Goal: Information Seeking & Learning: Learn about a topic

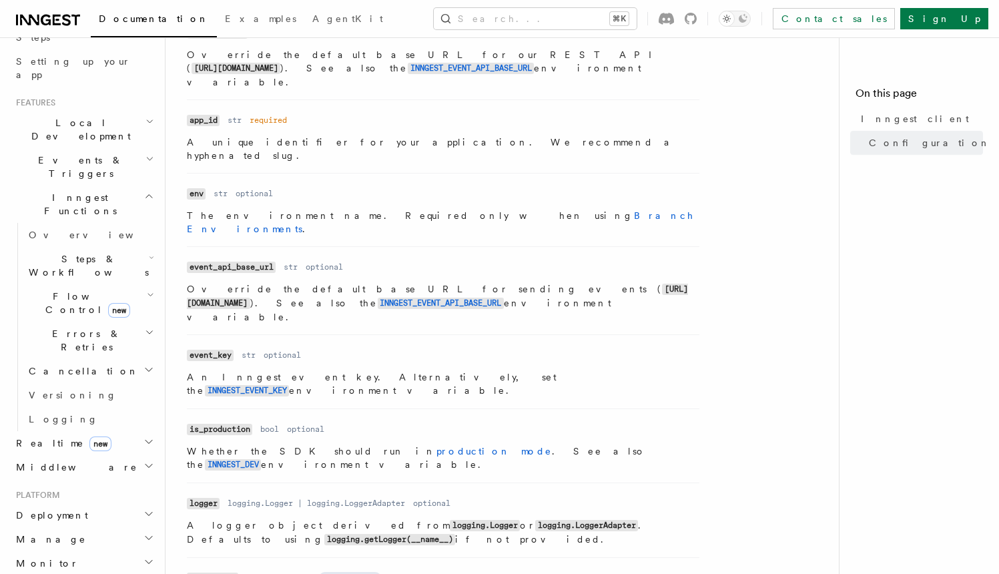
scroll to position [271, 0]
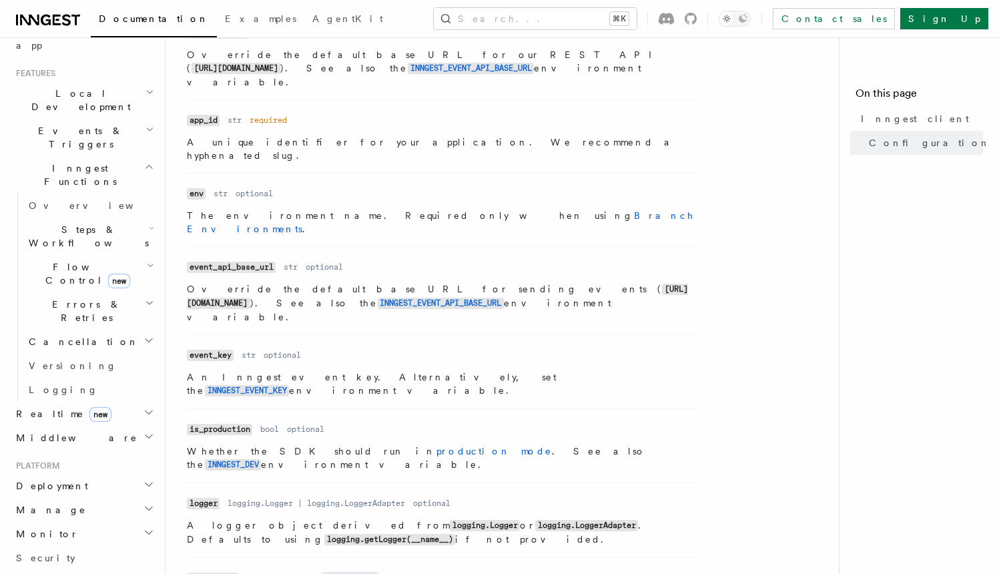
click at [66, 522] on h2 "Monitor" at bounding box center [84, 534] width 146 height 24
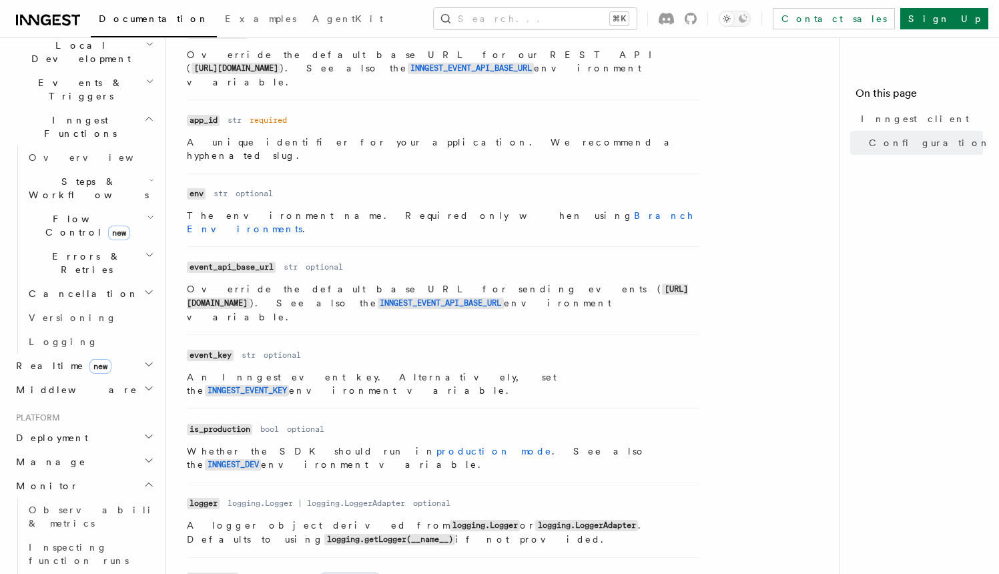
scroll to position [324, 0]
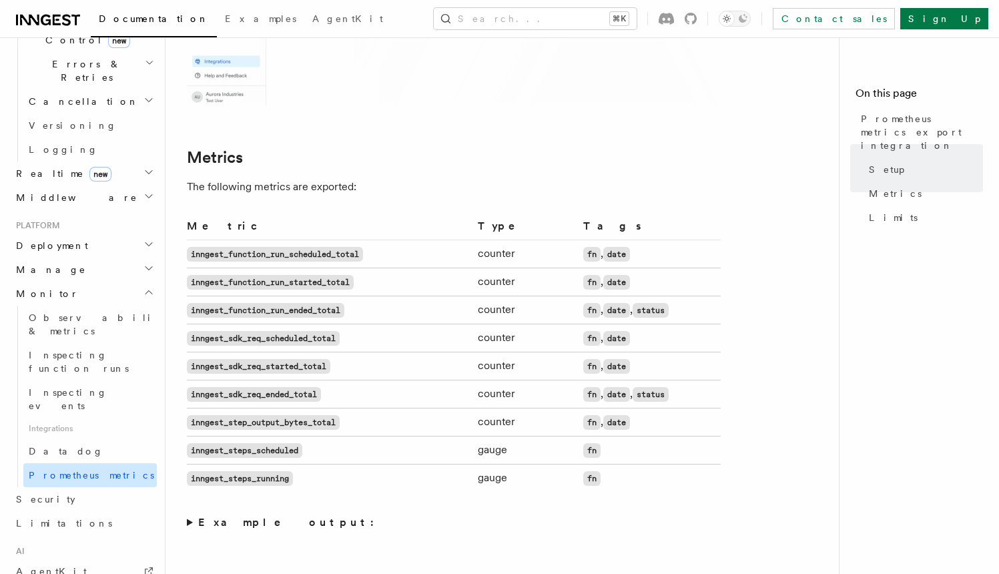
scroll to position [518, 0]
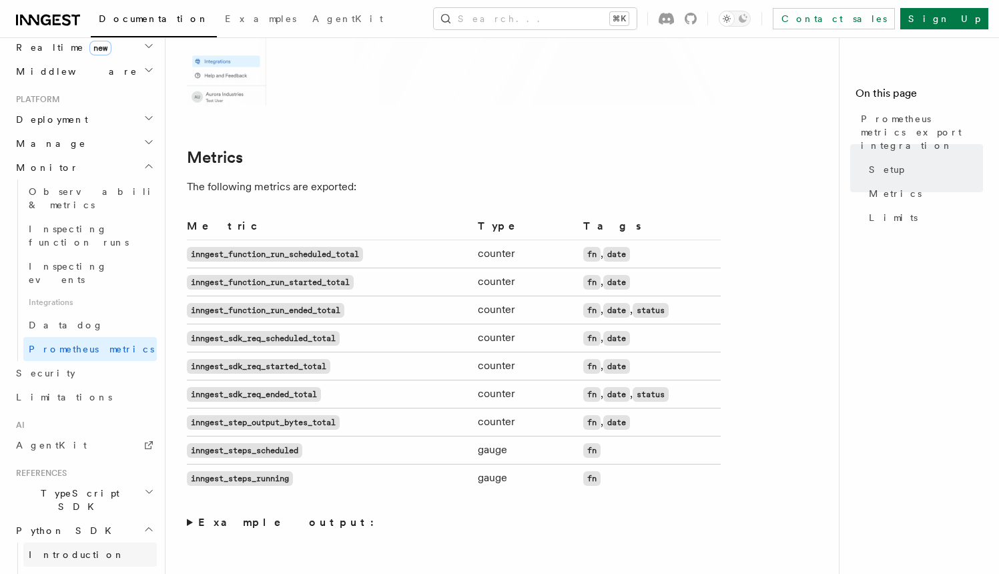
scroll to position [657, 0]
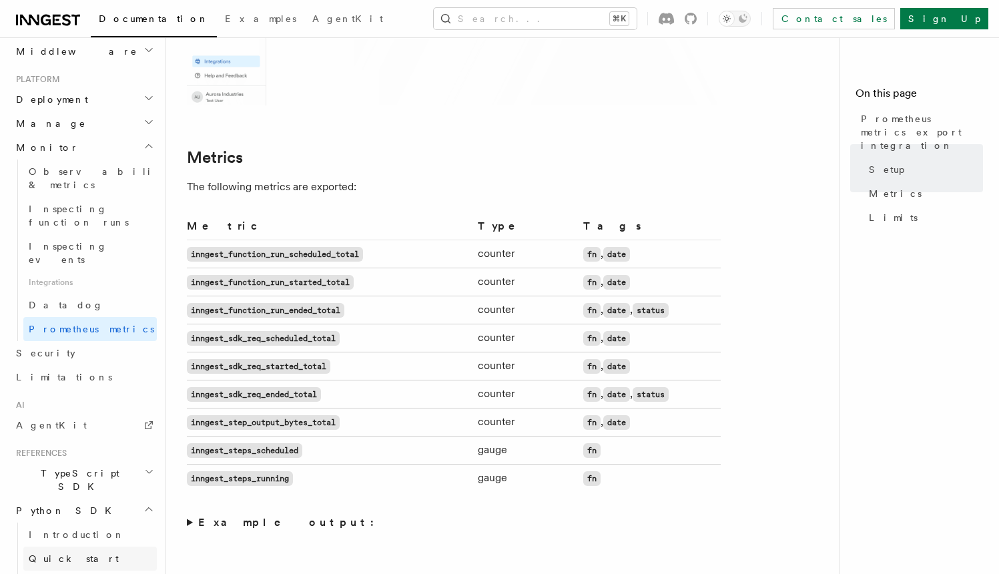
click at [85, 546] on link "Quick start" at bounding box center [89, 558] width 133 height 24
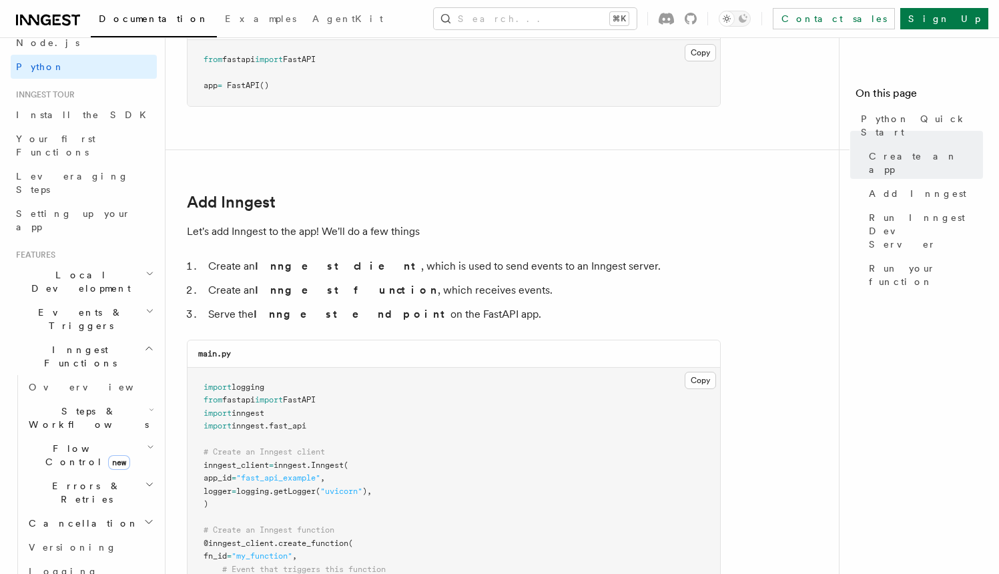
scroll to position [643, 0]
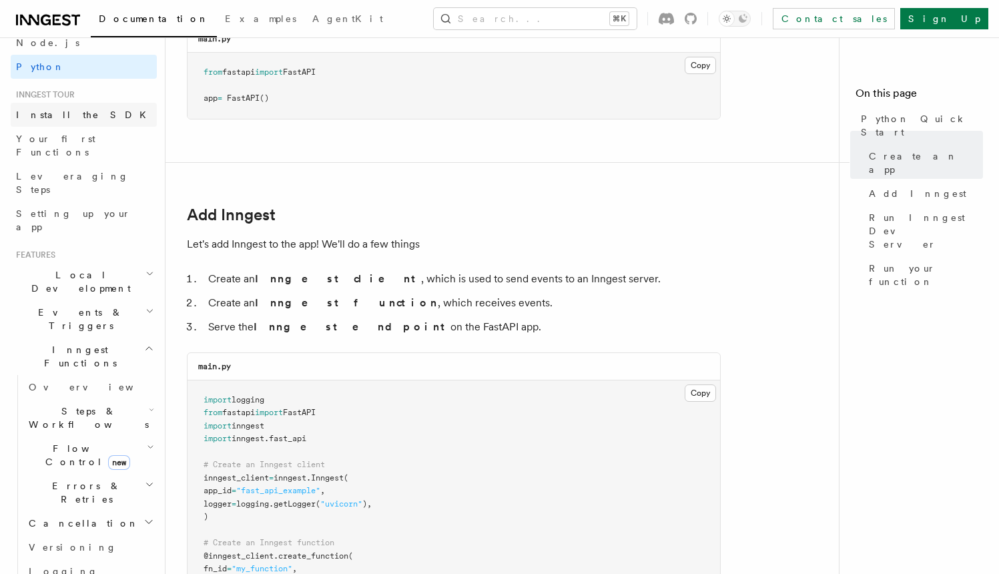
click at [77, 116] on span "Install the SDK" at bounding box center [85, 114] width 138 height 11
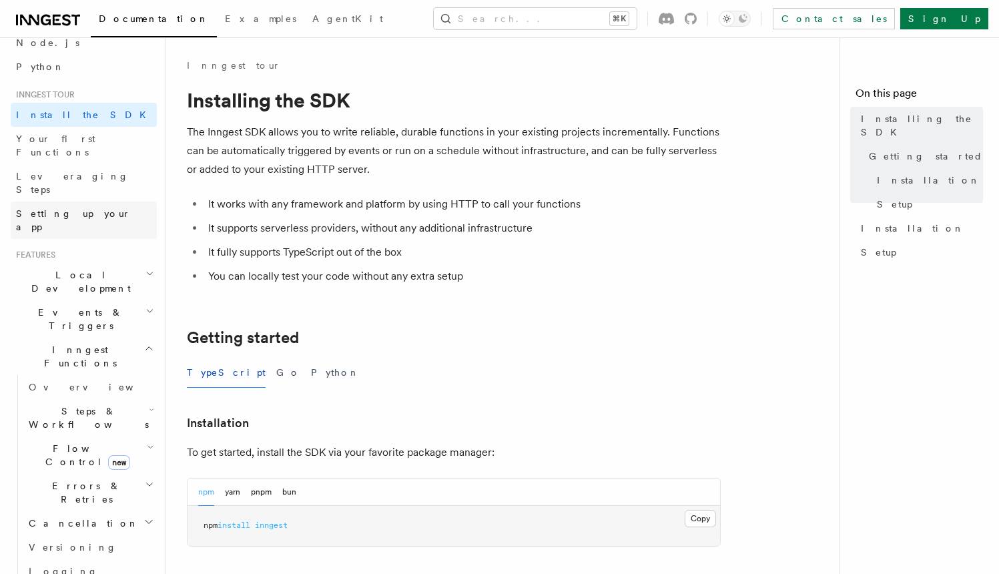
click at [82, 208] on span "Setting up your app" at bounding box center [73, 220] width 115 height 24
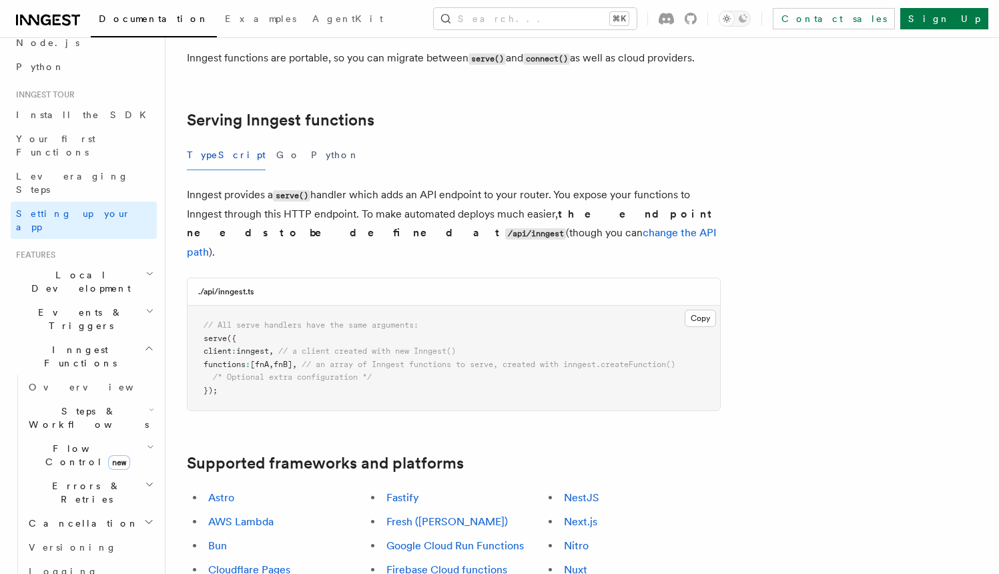
scroll to position [432, 0]
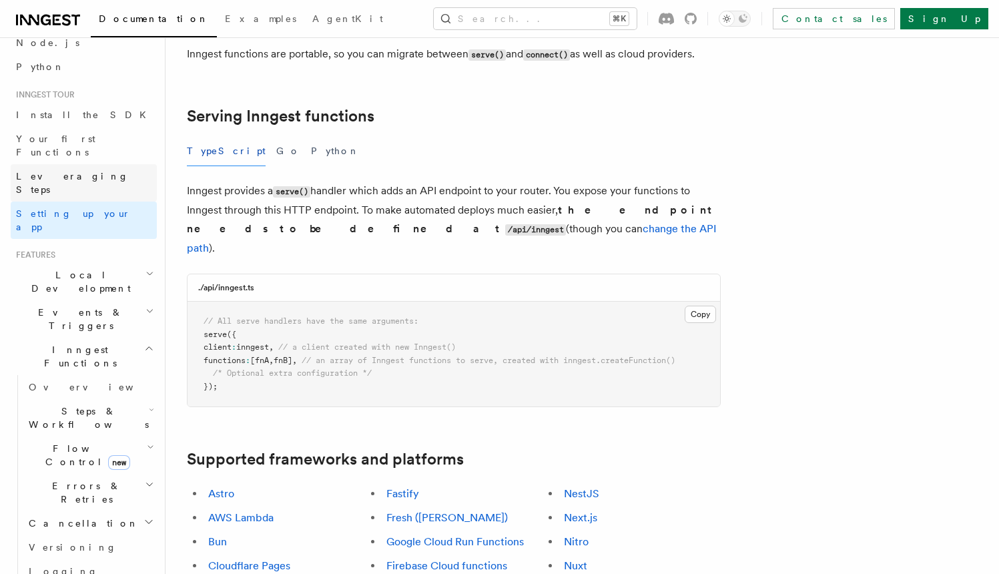
click at [101, 166] on link "Leveraging Steps" at bounding box center [84, 182] width 146 height 37
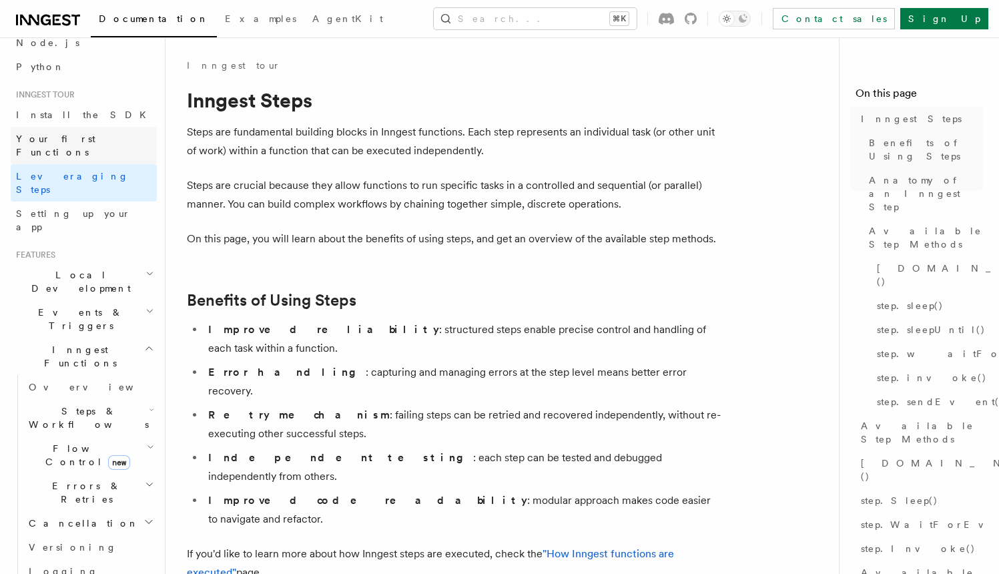
click at [93, 141] on span "Your first Functions" at bounding box center [55, 145] width 79 height 24
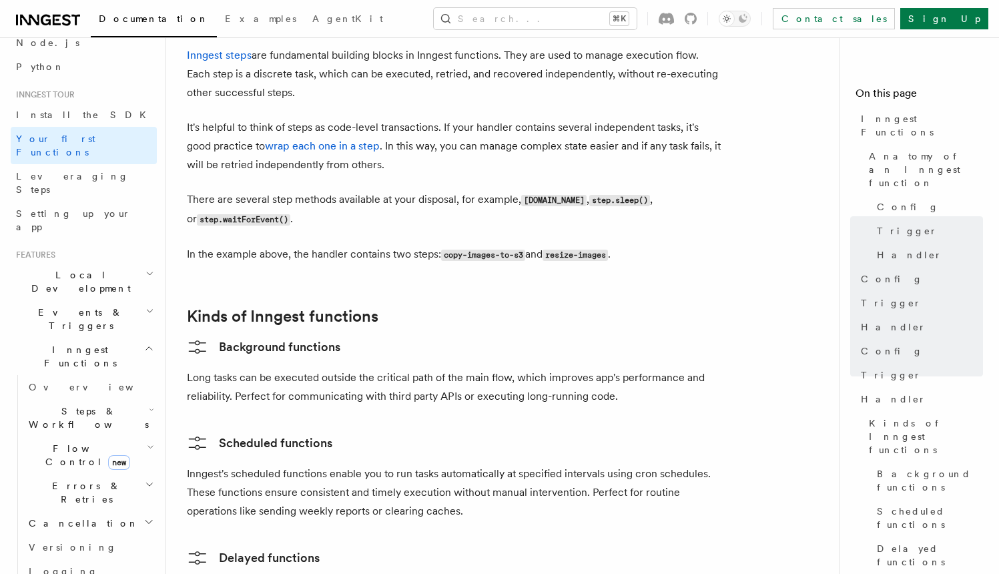
scroll to position [1850, 0]
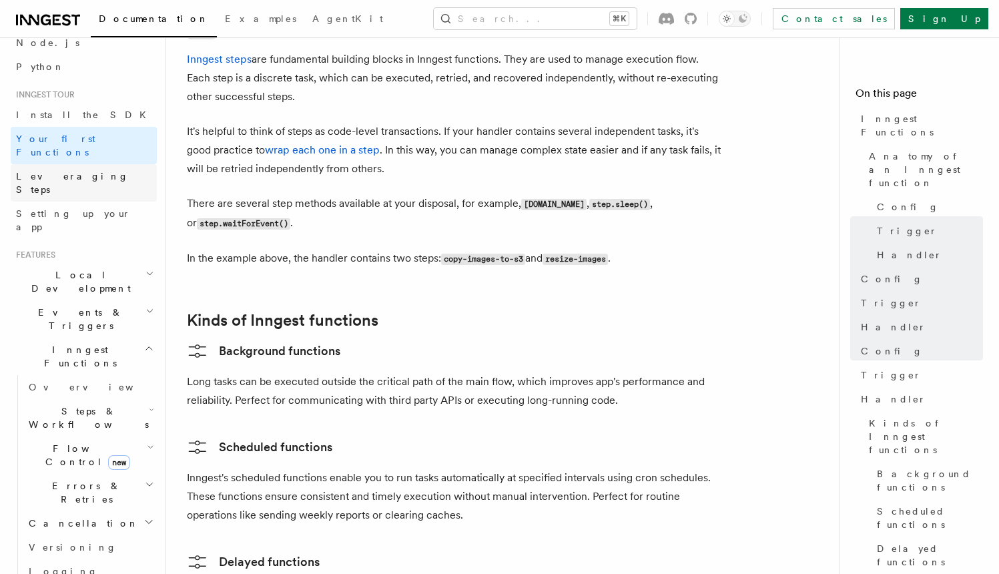
click at [73, 171] on span "Leveraging Steps" at bounding box center [72, 183] width 113 height 24
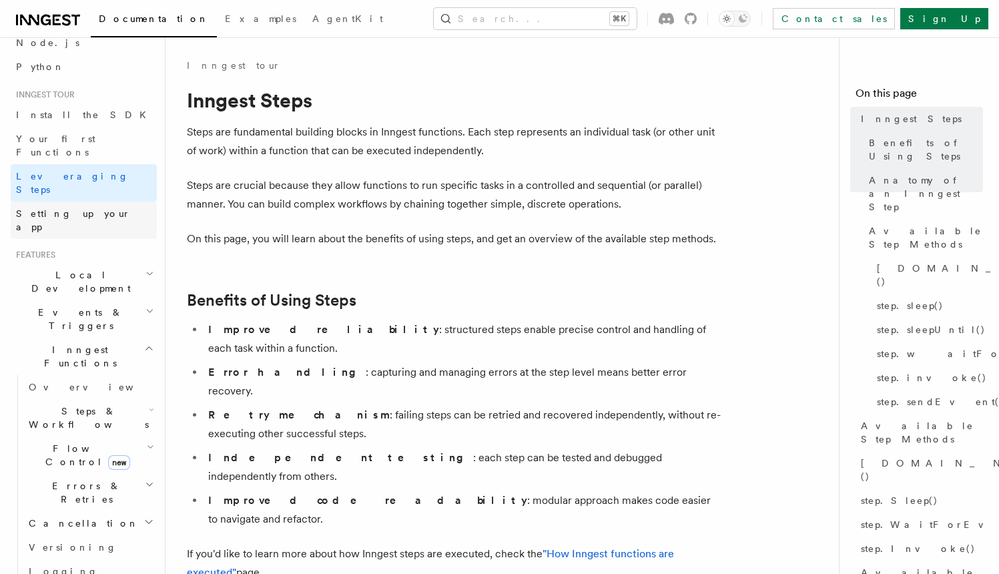
click at [60, 208] on span "Setting up your app" at bounding box center [73, 220] width 115 height 24
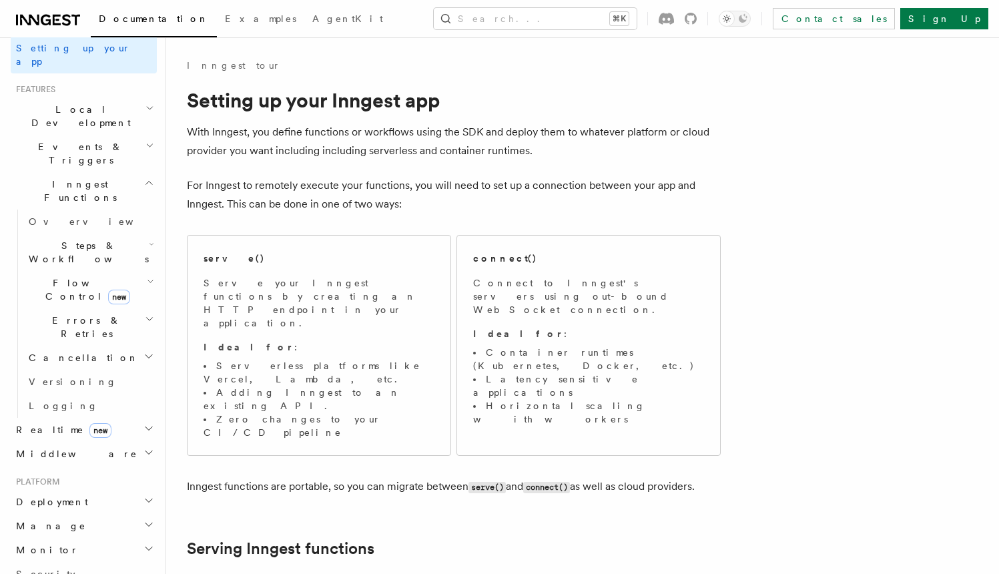
scroll to position [252, 0]
click at [144, 180] on icon "button" at bounding box center [149, 185] width 10 height 11
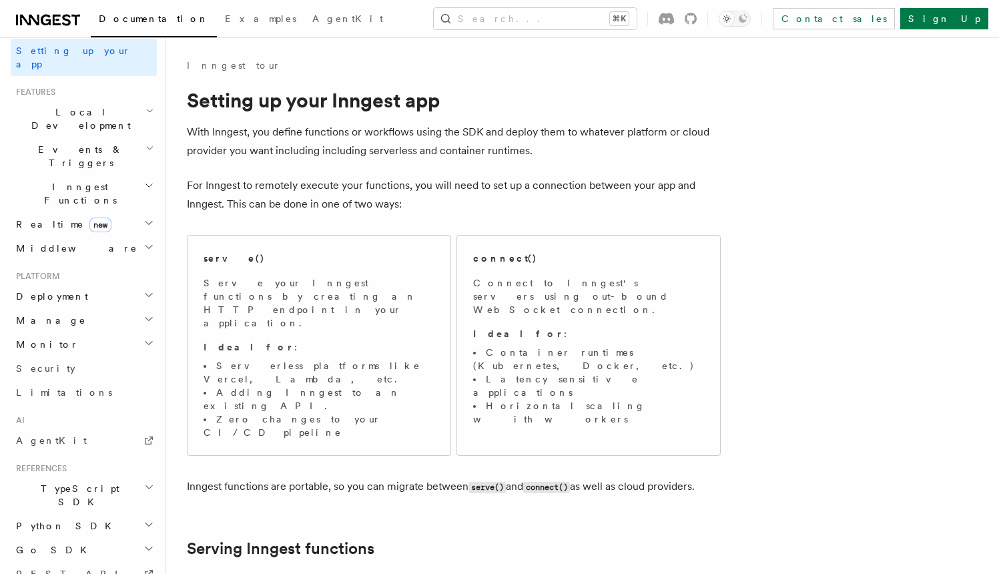
click at [144, 180] on icon "button" at bounding box center [149, 185] width 10 height 11
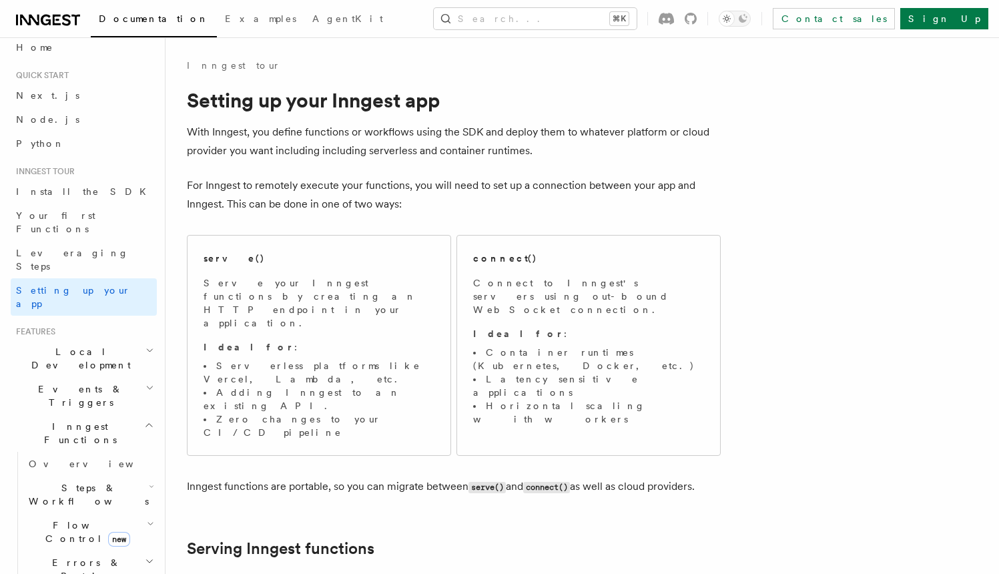
scroll to position [0, 0]
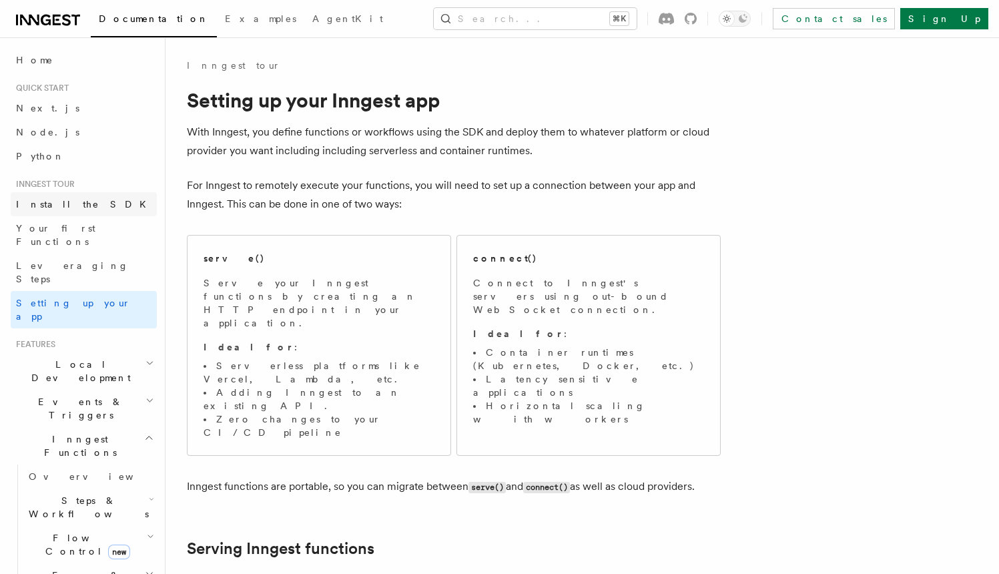
click at [85, 205] on link "Install the SDK" at bounding box center [84, 204] width 146 height 24
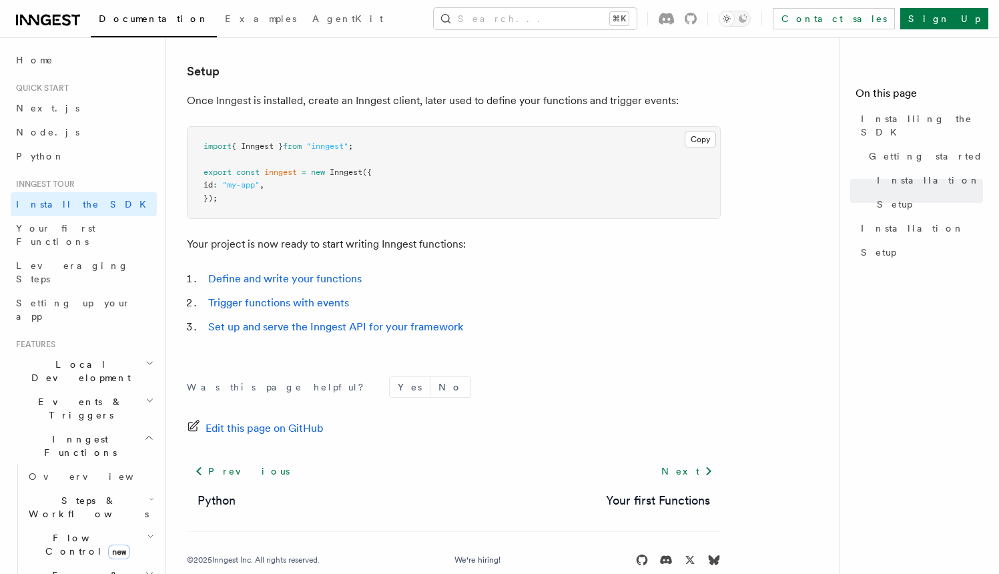
scroll to position [536, 0]
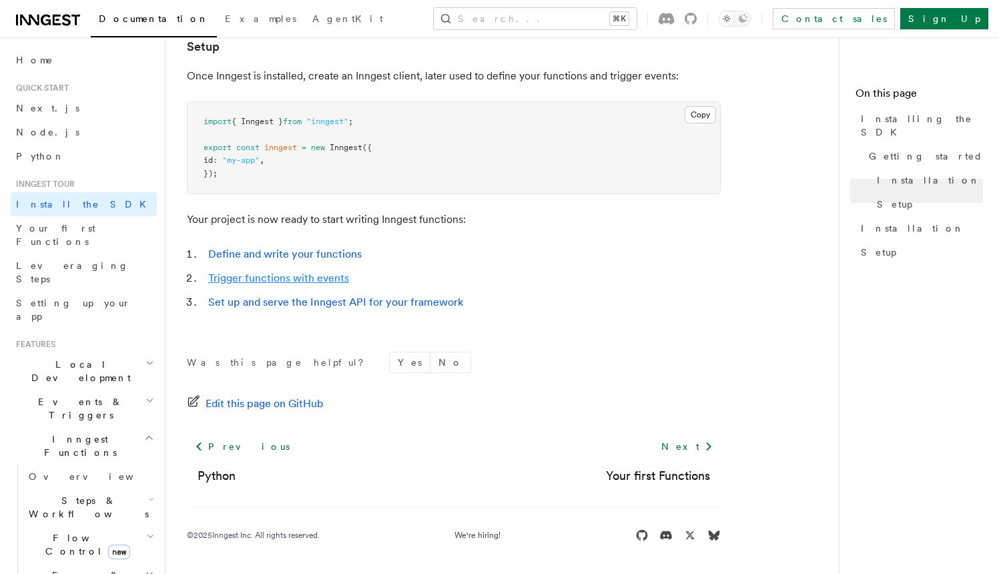
click at [228, 280] on link "Trigger functions with events" at bounding box center [278, 278] width 141 height 13
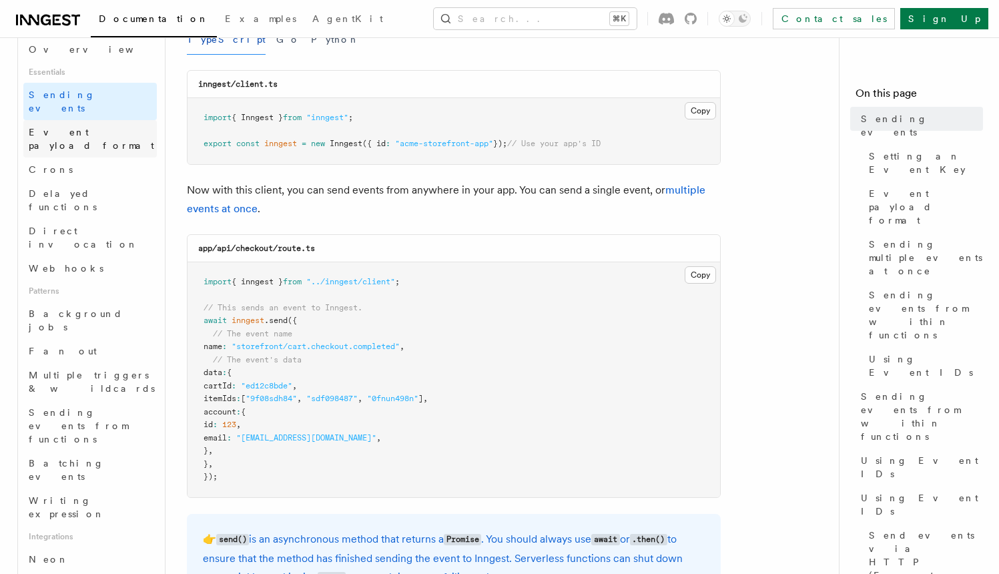
scroll to position [359, 0]
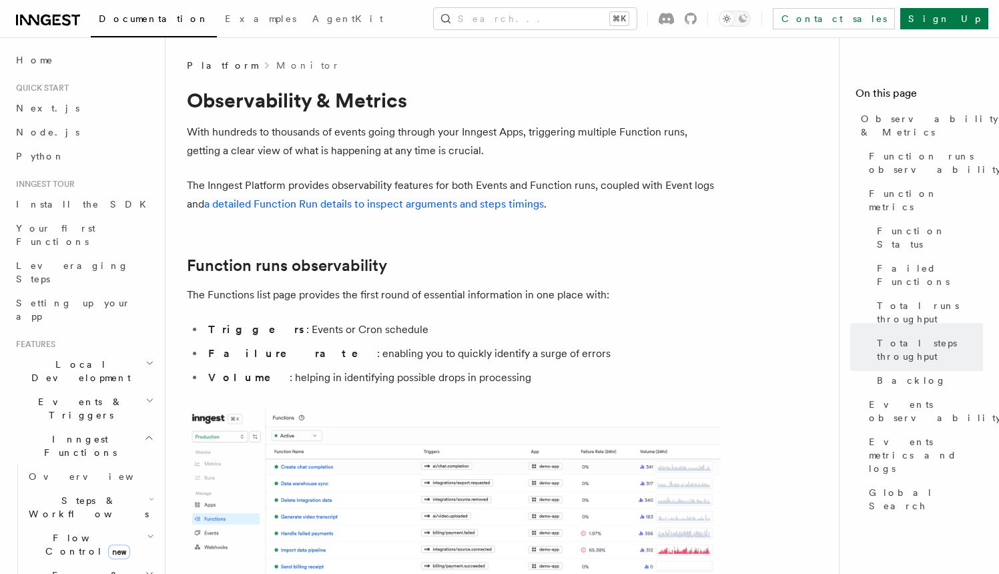
scroll to position [3799, 0]
